Goal: Information Seeking & Learning: Learn about a topic

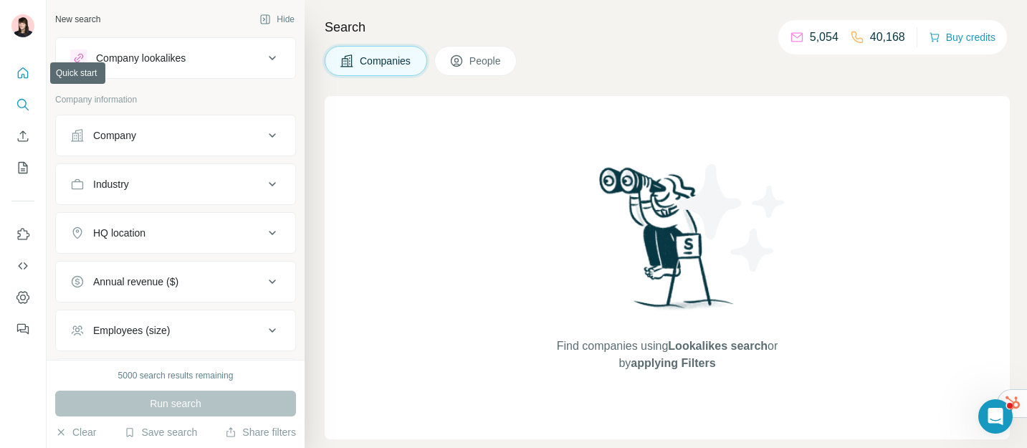
click at [19, 67] on icon "Quick start" at bounding box center [23, 73] width 14 height 14
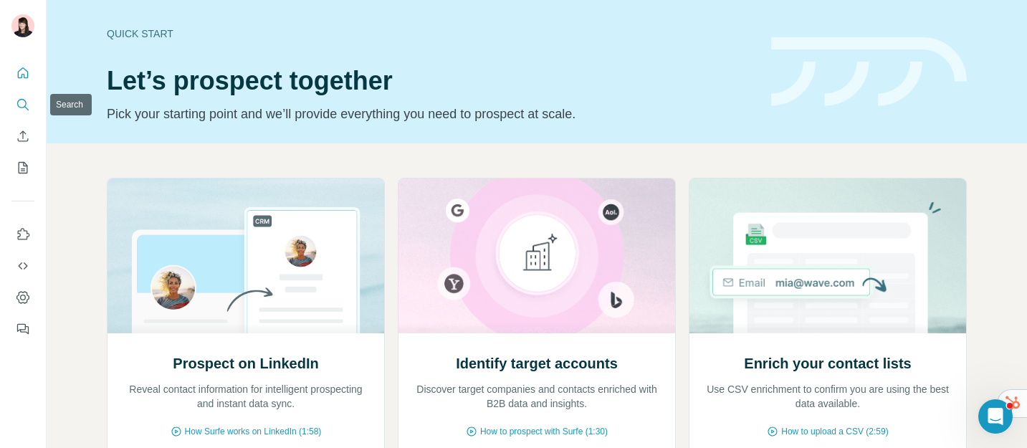
click at [23, 110] on icon "Search" at bounding box center [23, 105] width 14 height 14
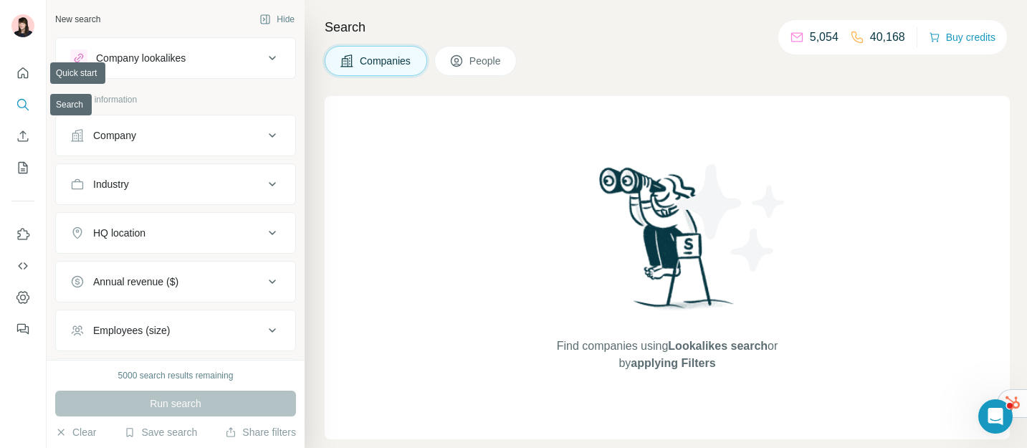
click at [26, 115] on button "Search" at bounding box center [22, 105] width 23 height 26
click at [20, 92] on button "Search" at bounding box center [22, 105] width 23 height 26
click at [22, 72] on icon "Quick start" at bounding box center [23, 73] width 14 height 14
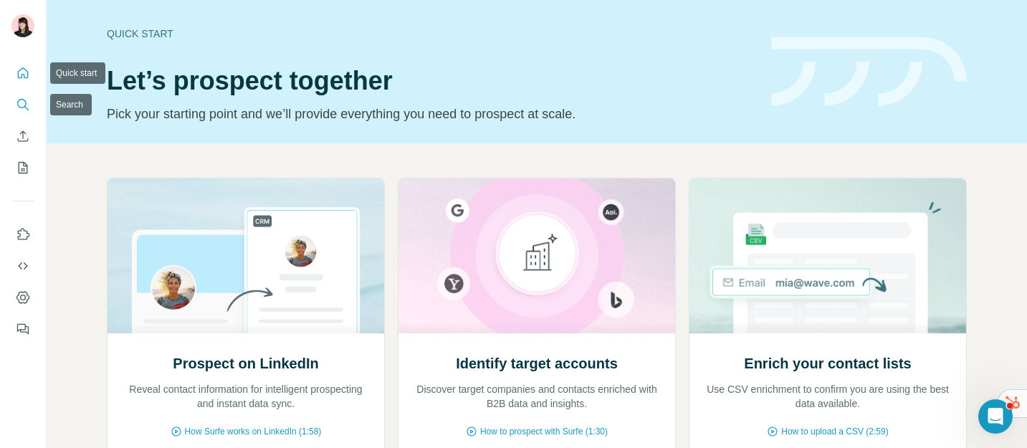
click at [24, 112] on button "Search" at bounding box center [22, 105] width 23 height 26
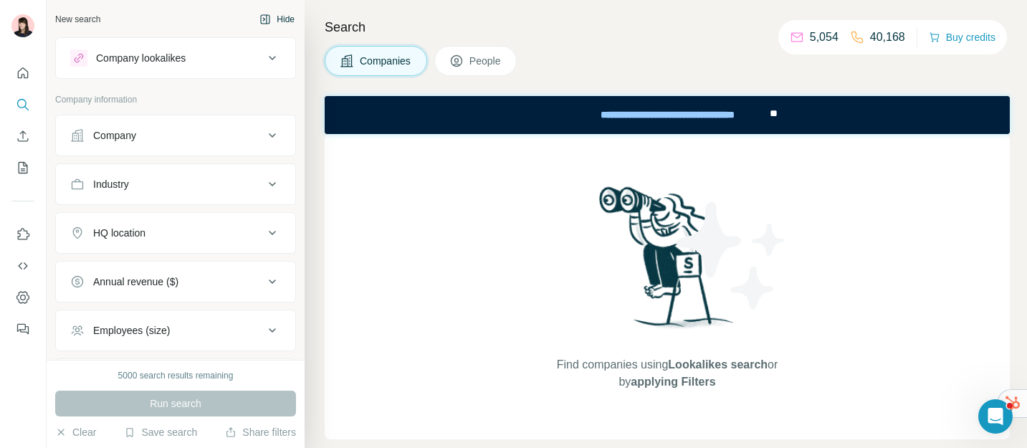
click at [260, 11] on button "Hide" at bounding box center [277, 20] width 55 height 22
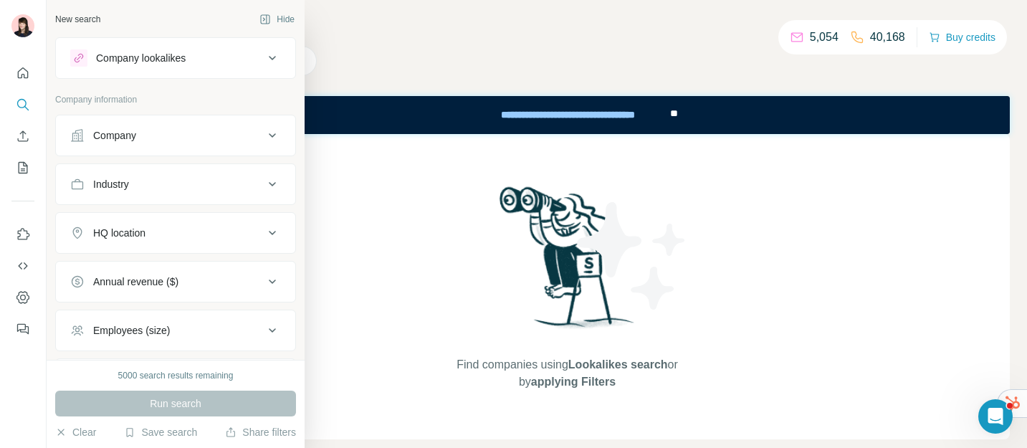
click at [81, 22] on div "New search" at bounding box center [77, 19] width 45 height 13
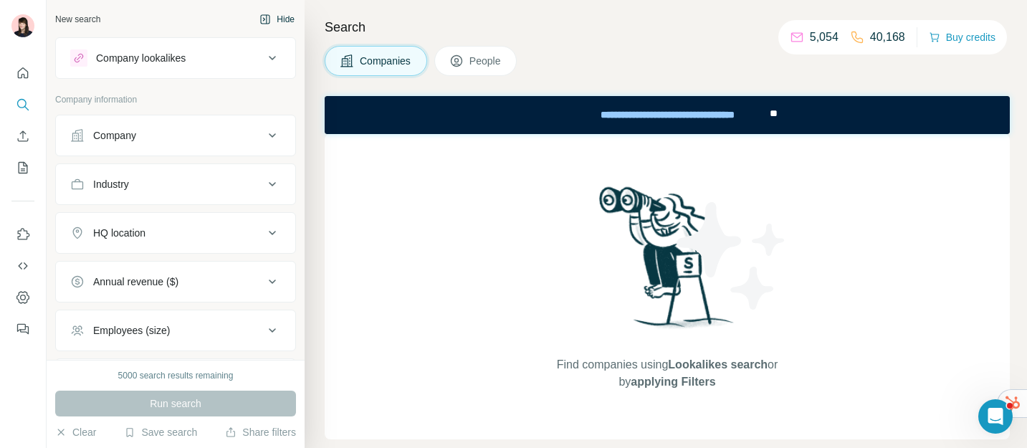
click at [261, 14] on button "Hide" at bounding box center [277, 20] width 55 height 22
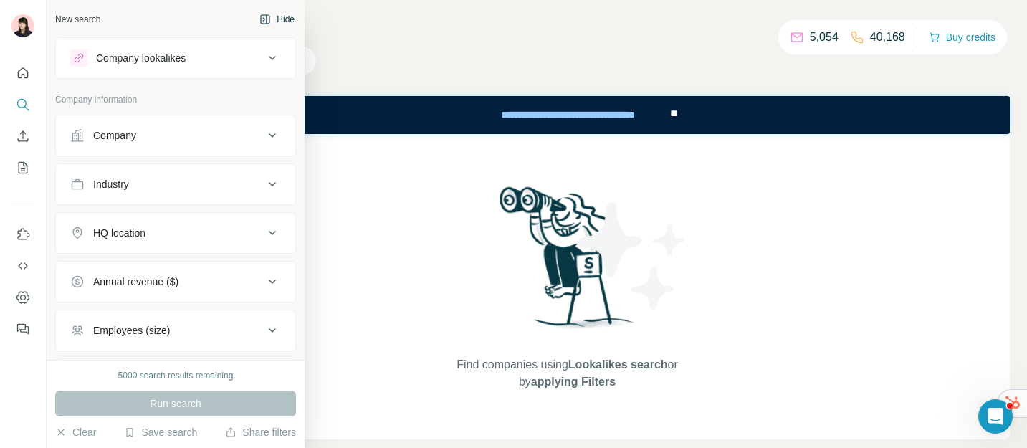
click at [92, 19] on div "New search Hide" at bounding box center [175, 20] width 241 height 22
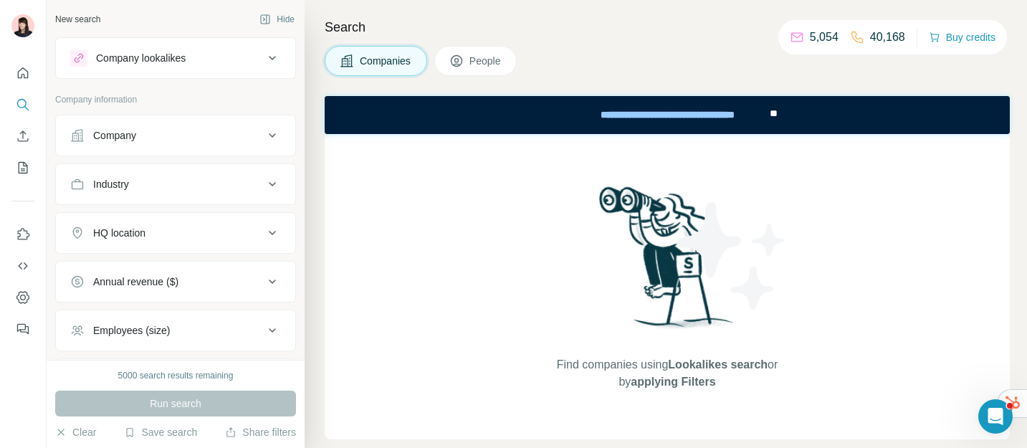
click at [212, 144] on button "Company" at bounding box center [175, 135] width 239 height 34
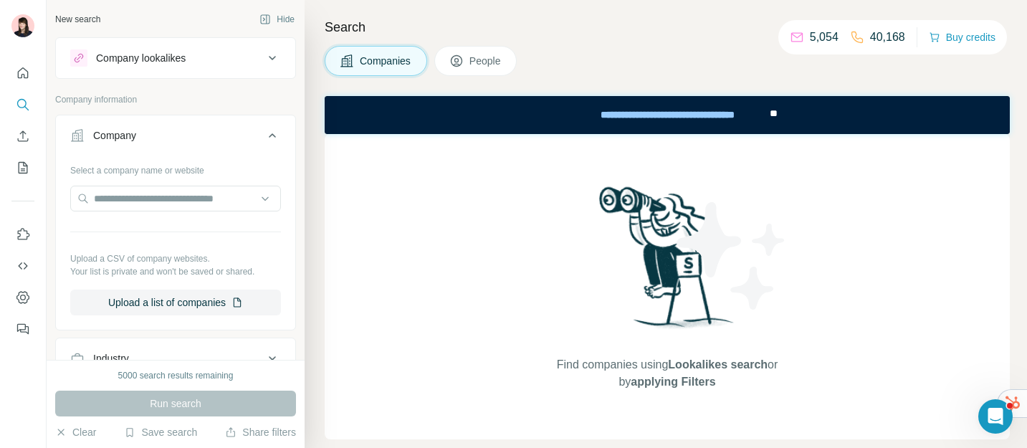
click at [212, 143] on button "Company" at bounding box center [175, 138] width 239 height 40
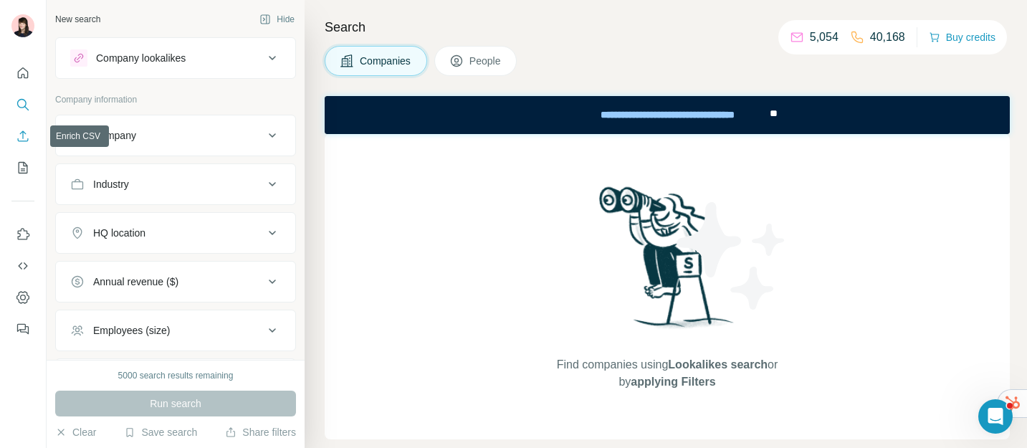
click at [30, 136] on button "Enrich CSV" at bounding box center [22, 136] width 23 height 26
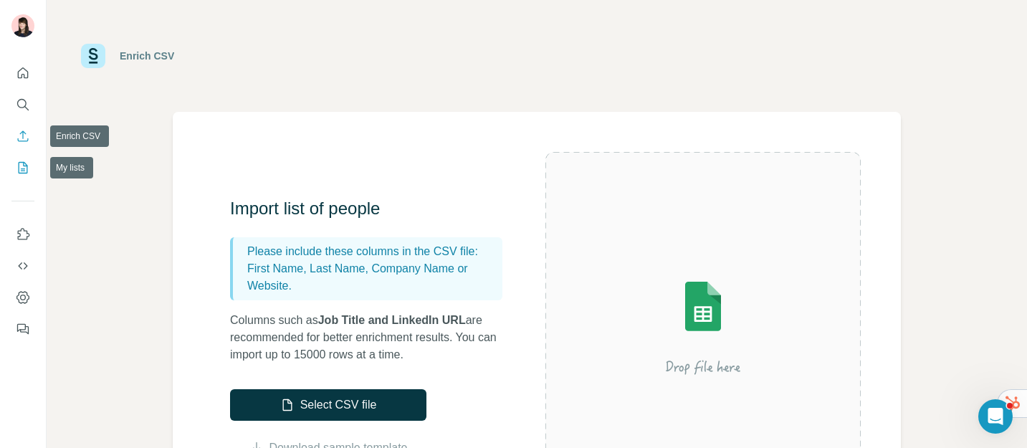
click at [24, 170] on icon "My lists" at bounding box center [24, 166] width 7 height 9
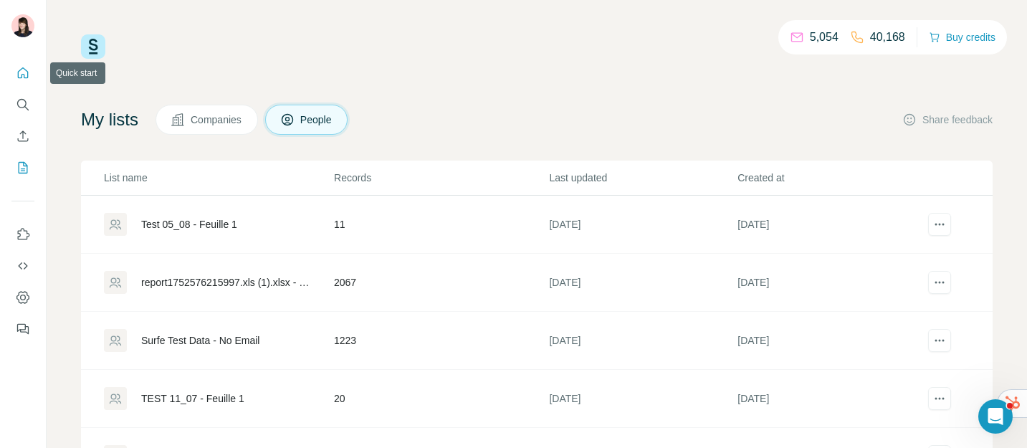
click at [14, 67] on button "Quick start" at bounding box center [22, 73] width 23 height 26
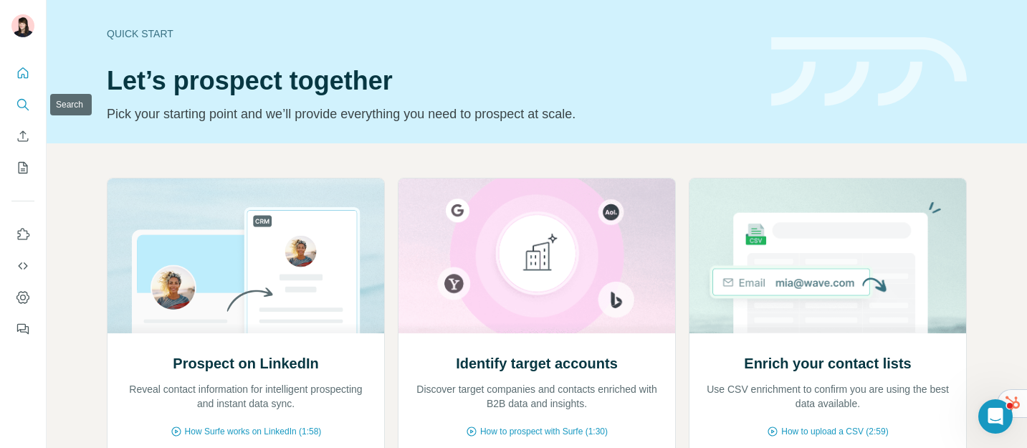
click at [21, 103] on icon "Search" at bounding box center [23, 105] width 14 height 14
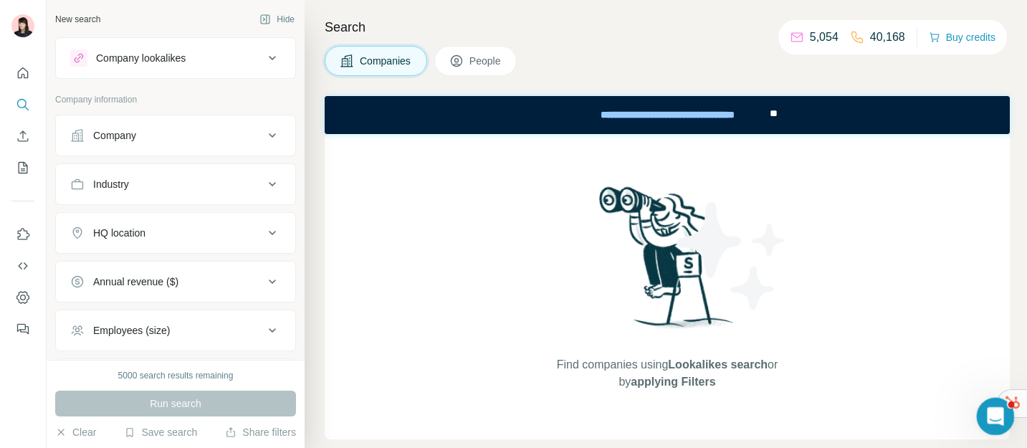
click at [993, 419] on icon "Open Intercom Messenger" at bounding box center [994, 415] width 24 height 24
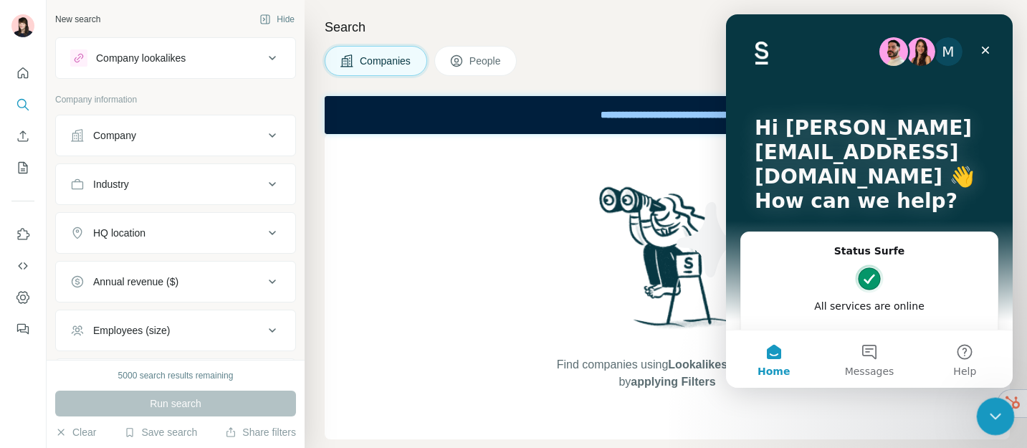
click at [999, 418] on icon "Close Intercom Messenger" at bounding box center [993, 414] width 17 height 17
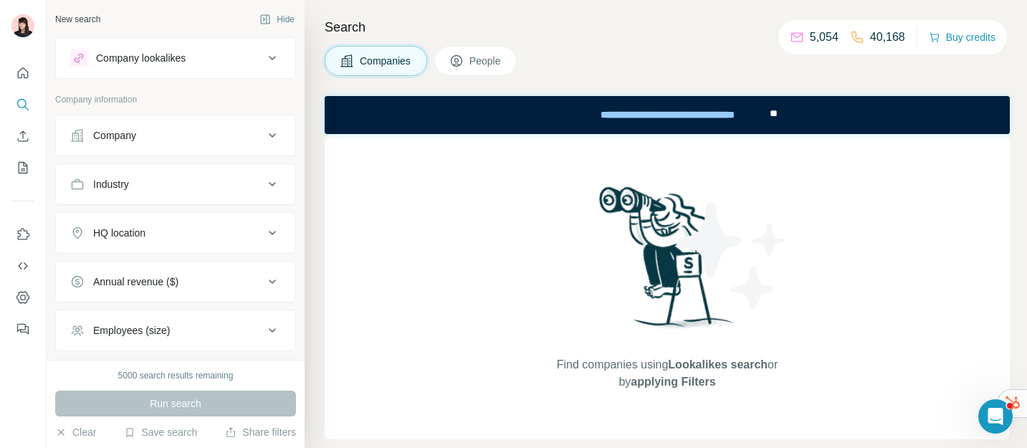
click at [213, 141] on div "Company" at bounding box center [167, 135] width 194 height 14
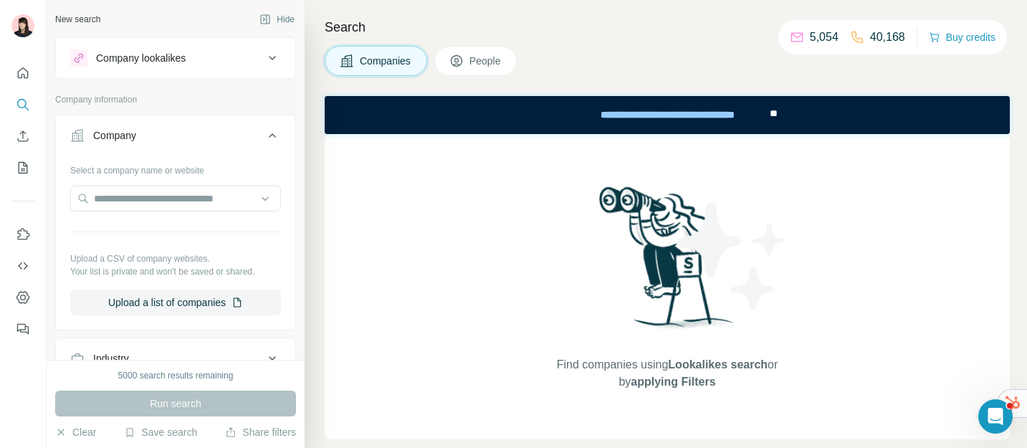
click at [212, 140] on div "Company" at bounding box center [167, 135] width 194 height 14
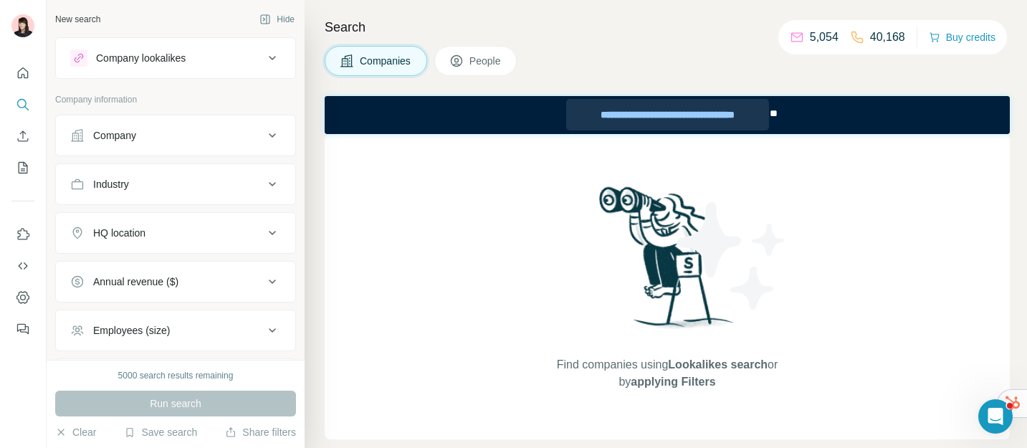
click at [664, 113] on div "**********" at bounding box center [667, 115] width 202 height 32
click at [246, 183] on div "Industry" at bounding box center [167, 184] width 194 height 14
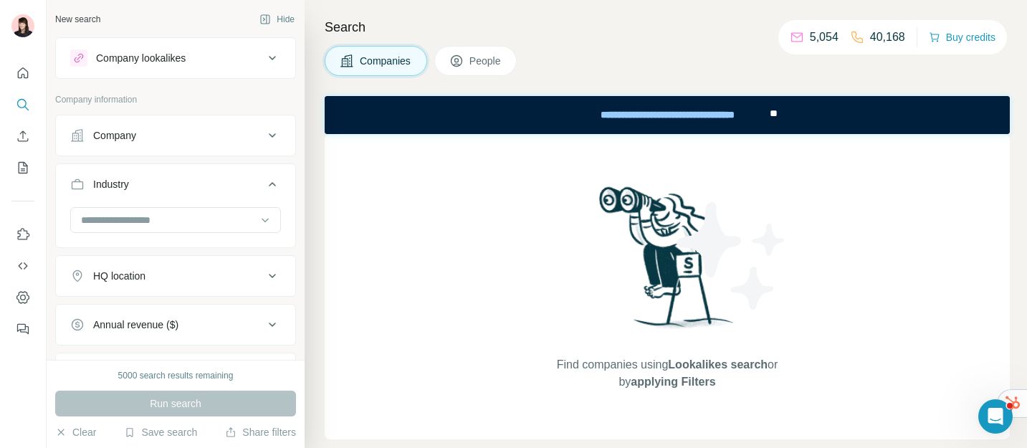
click at [246, 183] on div "Industry" at bounding box center [167, 184] width 194 height 14
